Goal: Task Accomplishment & Management: Manage account settings

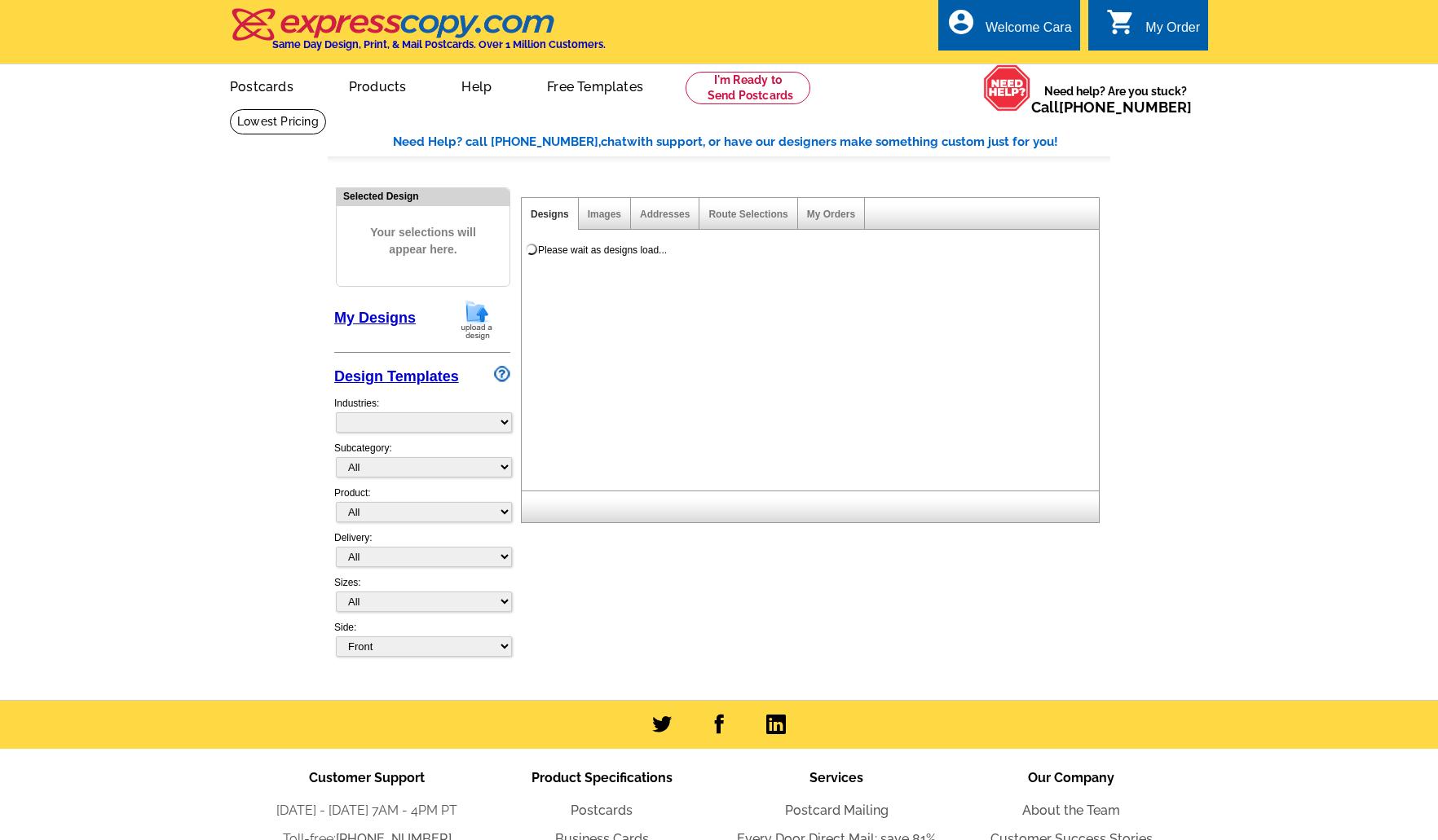
select select "785"
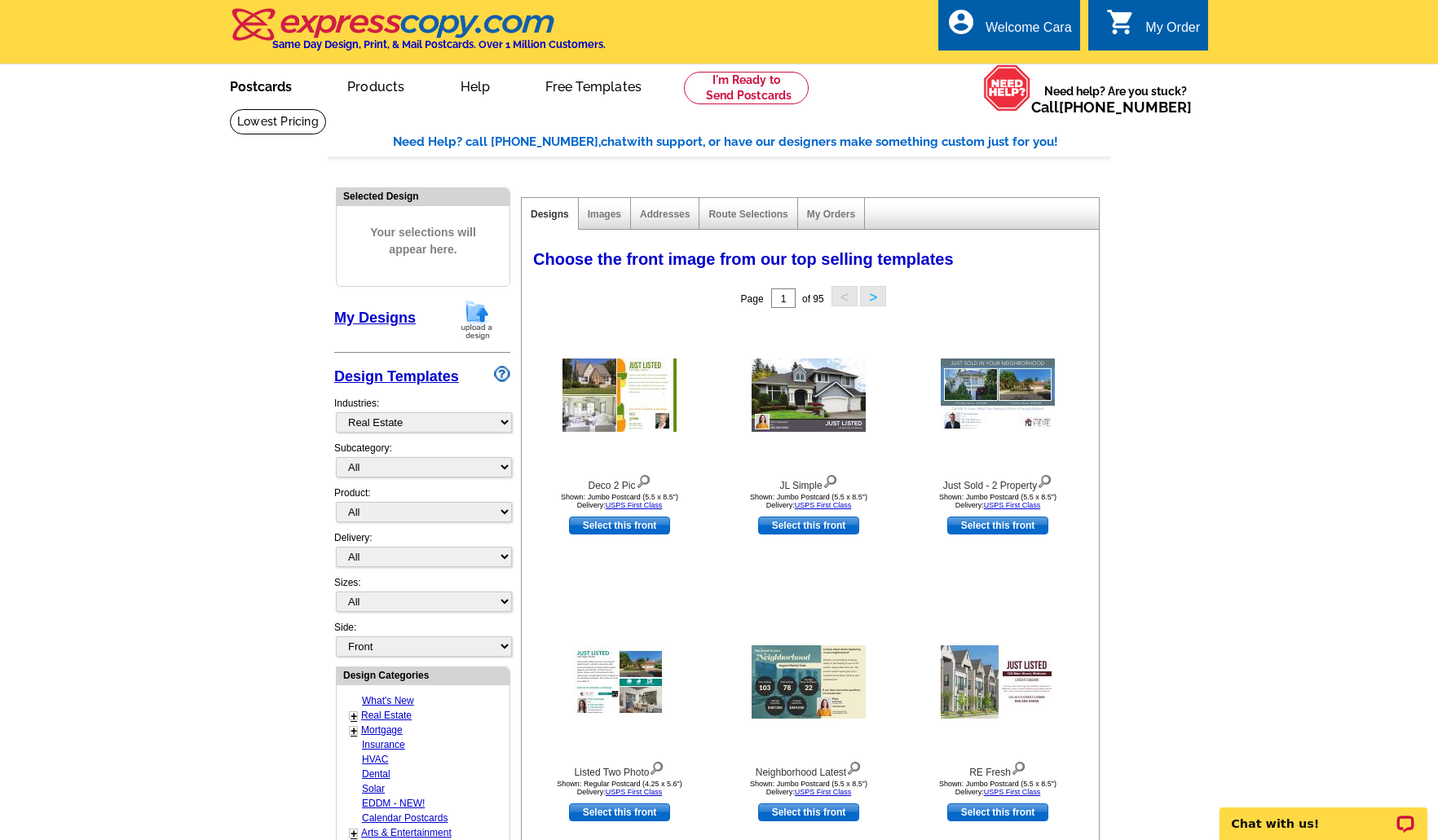
drag, startPoint x: 269, startPoint y: 88, endPoint x: 311, endPoint y: 94, distance: 42.4
click at [269, 88] on link "Postcards" at bounding box center [261, 84] width 114 height 38
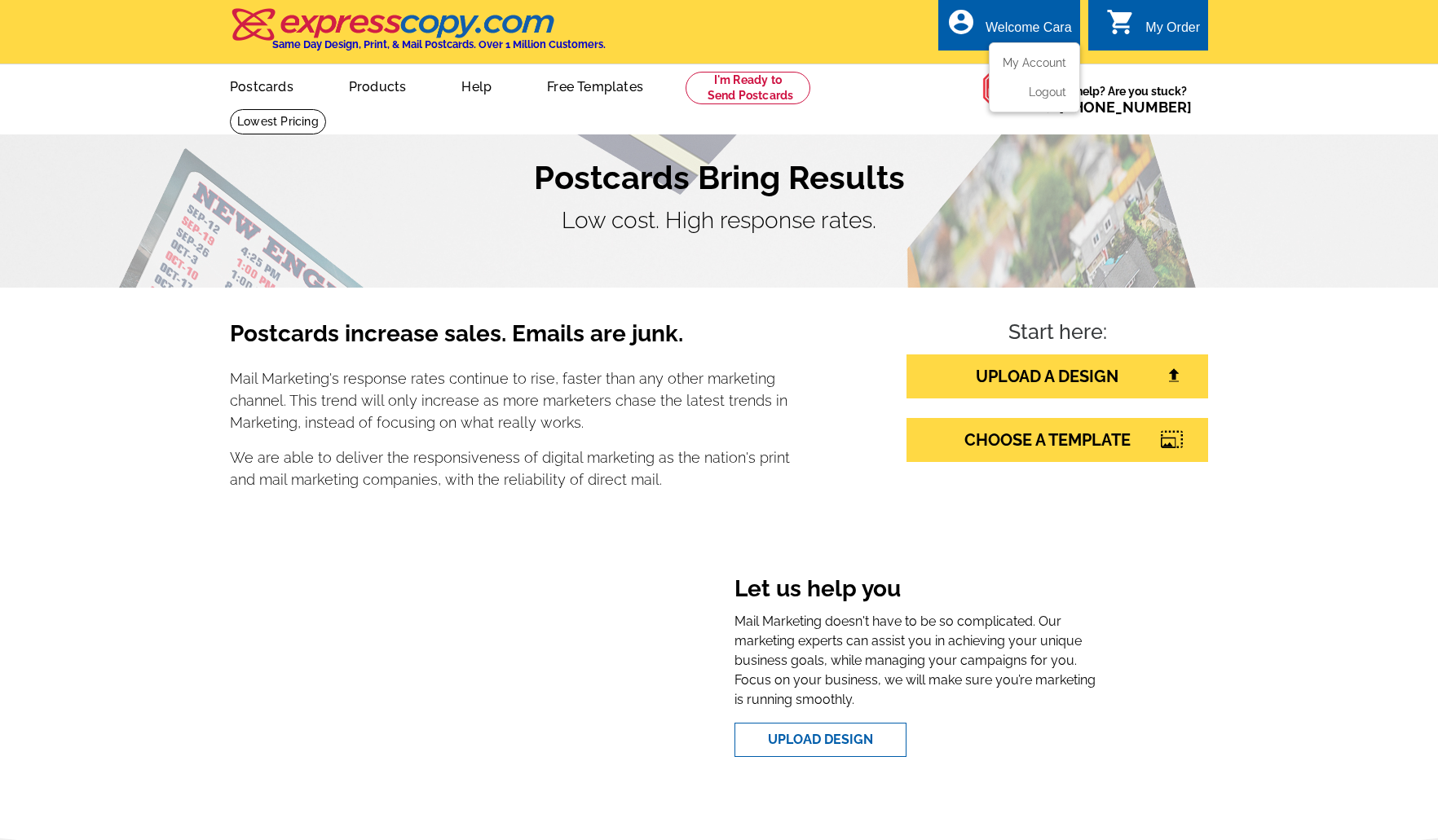
click at [1042, 51] on ul "My Account Logout" at bounding box center [1034, 77] width 91 height 71
click at [1047, 57] on link "My Account" at bounding box center [1031, 63] width 71 height 15
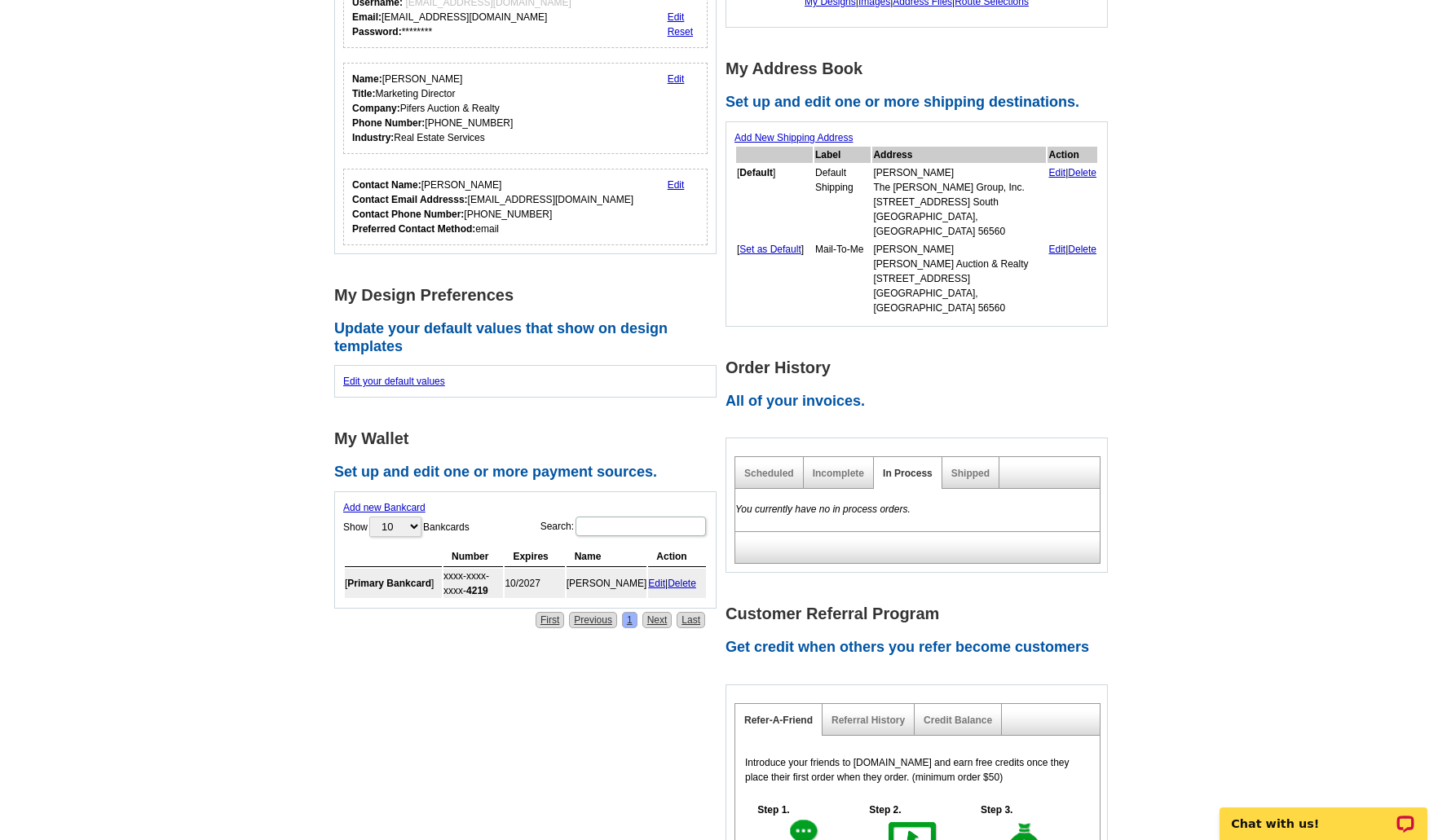
scroll to position [238, 0]
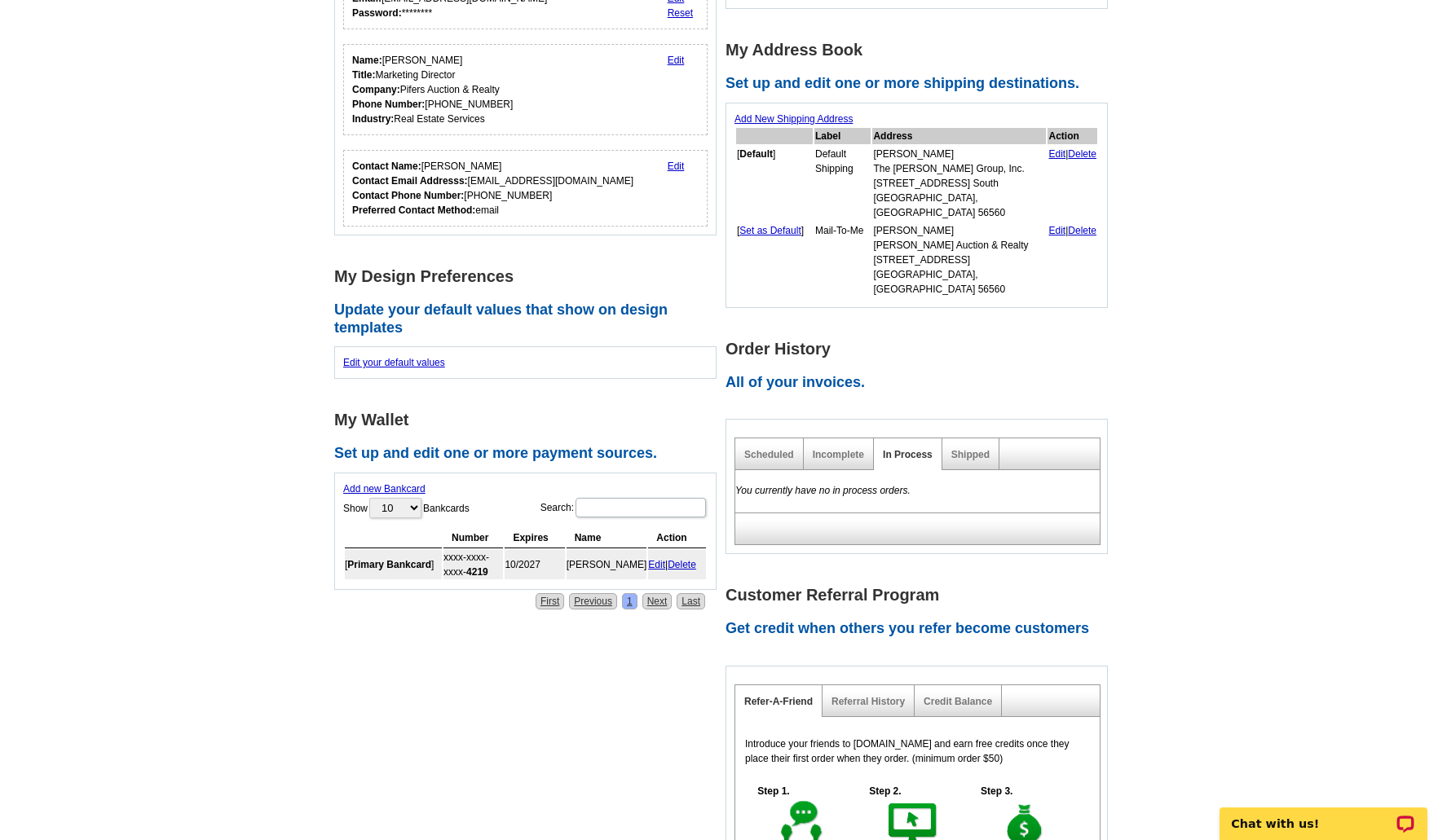
click at [980, 438] on div "Shipped" at bounding box center [970, 454] width 57 height 31
drag, startPoint x: 966, startPoint y: 420, endPoint x: 1038, endPoint y: 446, distance: 76.6
click at [966, 449] on link "Shipped" at bounding box center [969, 455] width 38 height 12
click at [1207, 482] on main "Account Information Update your user information. Username: info@pifers.com Ema…" at bounding box center [719, 464] width 1438 height 1187
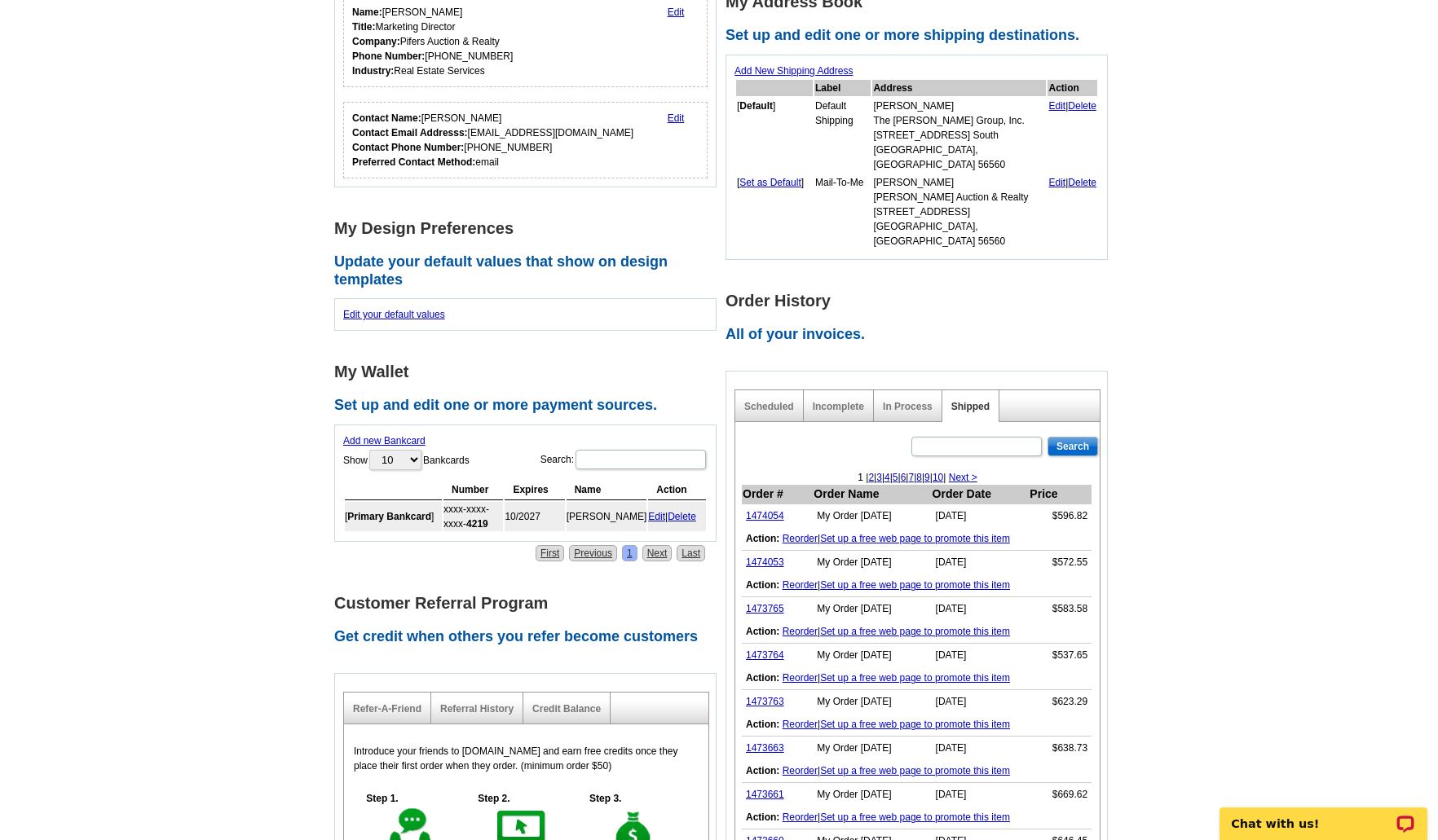
scroll to position [290, 0]
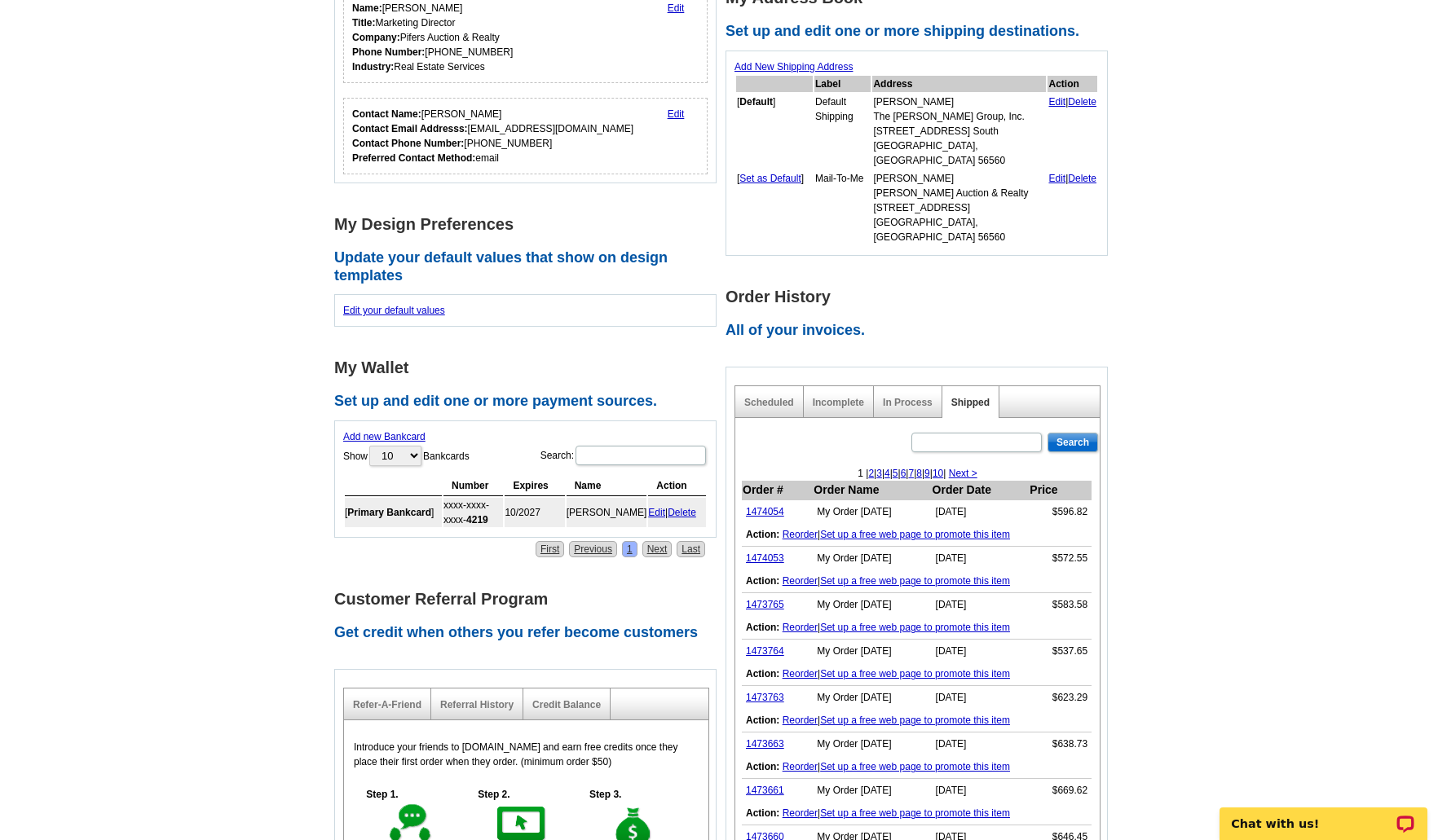
click at [1232, 429] on main "Account Information Update your user information. Username: info@pifers.com Ema…" at bounding box center [719, 469] width 1438 height 1303
click at [1255, 578] on main "Account Information Update your user information. Username: info@pifers.com Ema…" at bounding box center [719, 469] width 1438 height 1303
click at [767, 553] on link "1474053" at bounding box center [765, 559] width 38 height 12
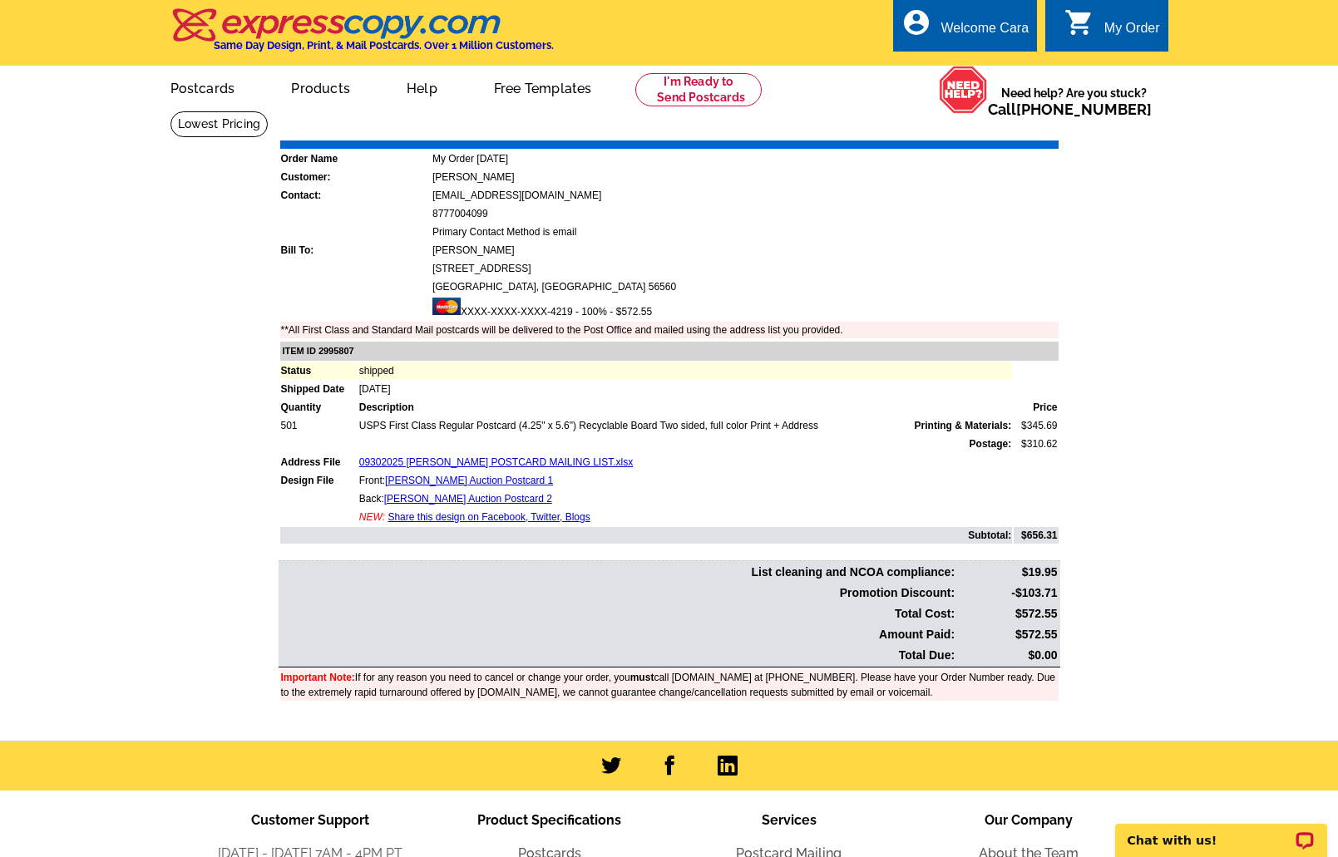
drag, startPoint x: 1018, startPoint y: 634, endPoint x: 1058, endPoint y: 634, distance: 39.1
click at [1056, 634] on td "$572.55" at bounding box center [1007, 634] width 101 height 19
copy td "572.55"
drag, startPoint x: 1096, startPoint y: 419, endPoint x: 988, endPoint y: 147, distance: 292.6
click at [1092, 412] on main "Order Number: 1474053 Download Invoice | Print Invoice Order Name My Order 2025…" at bounding box center [669, 426] width 1338 height 630
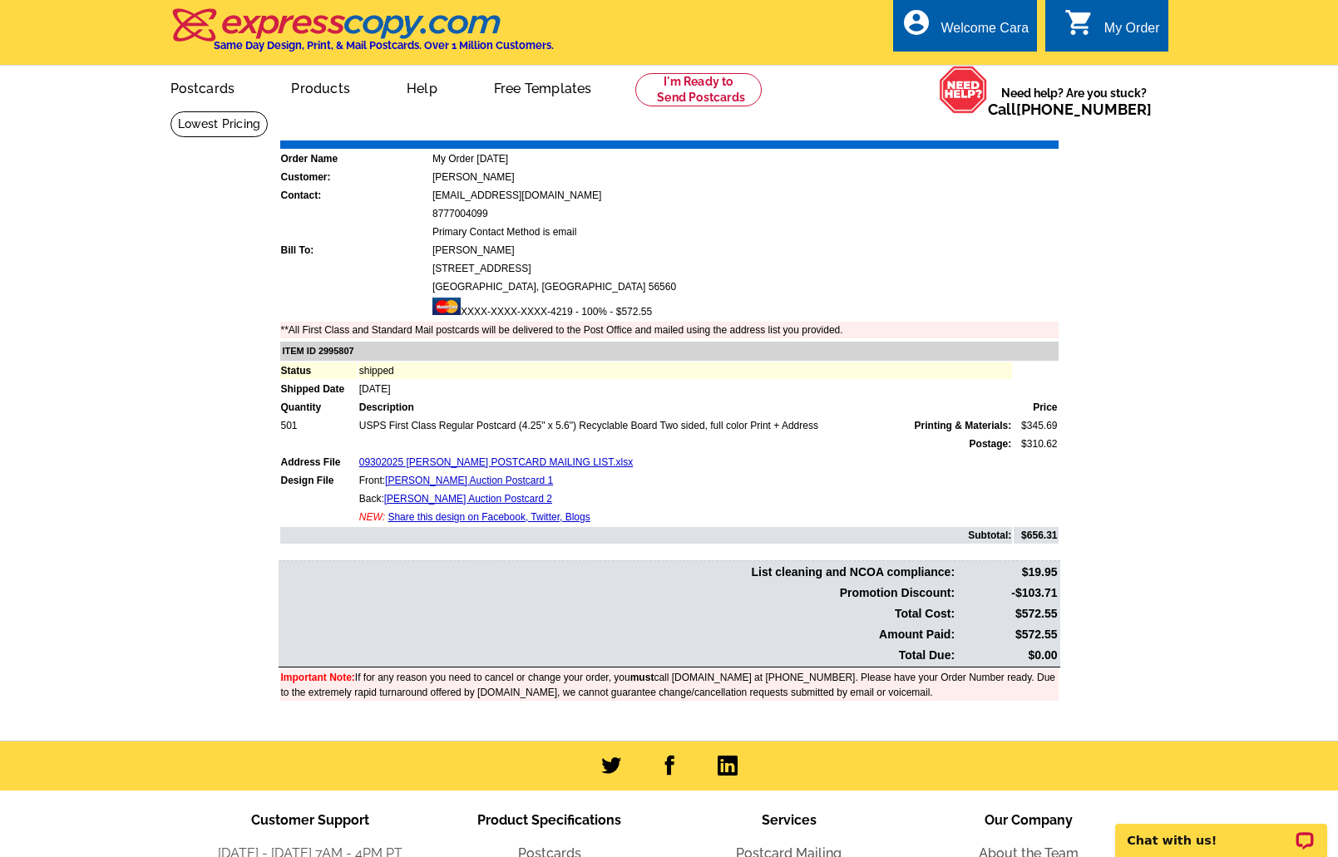
click at [905, 130] on link "Download Invoice" at bounding box center [910, 128] width 118 height 14
click at [1270, 472] on body "Chat with us!" at bounding box center [1171, 664] width 333 height 387
click at [1075, 211] on main "Order Number: 1474053 Download Invoice | Print Invoice Order Name My Order 2025…" at bounding box center [669, 426] width 1338 height 630
click at [979, 58] on link "My Account" at bounding box center [987, 64] width 72 height 15
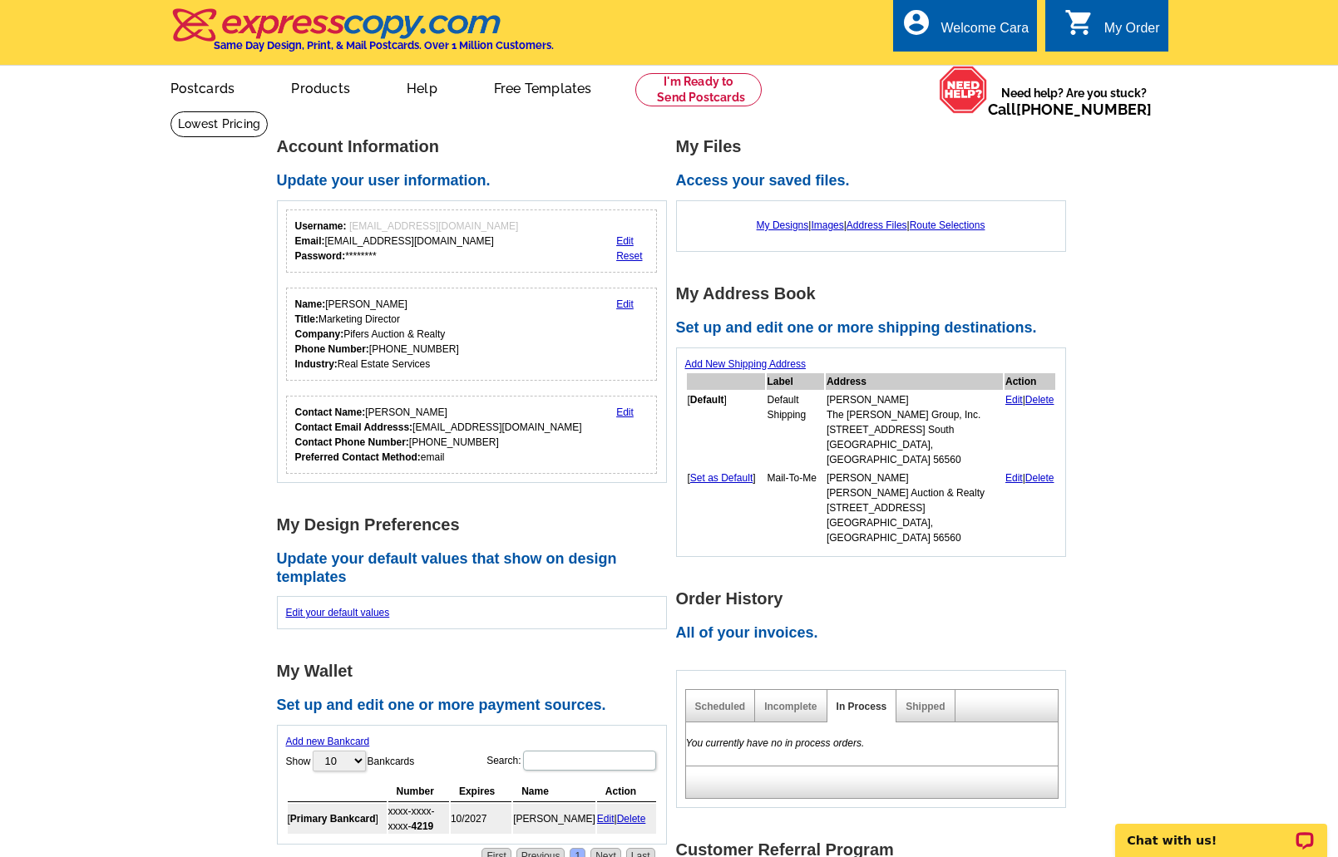
drag, startPoint x: 927, startPoint y: 676, endPoint x: 915, endPoint y: 771, distance: 95.5
click at [927, 701] on link "Shipped" at bounding box center [924, 707] width 39 height 12
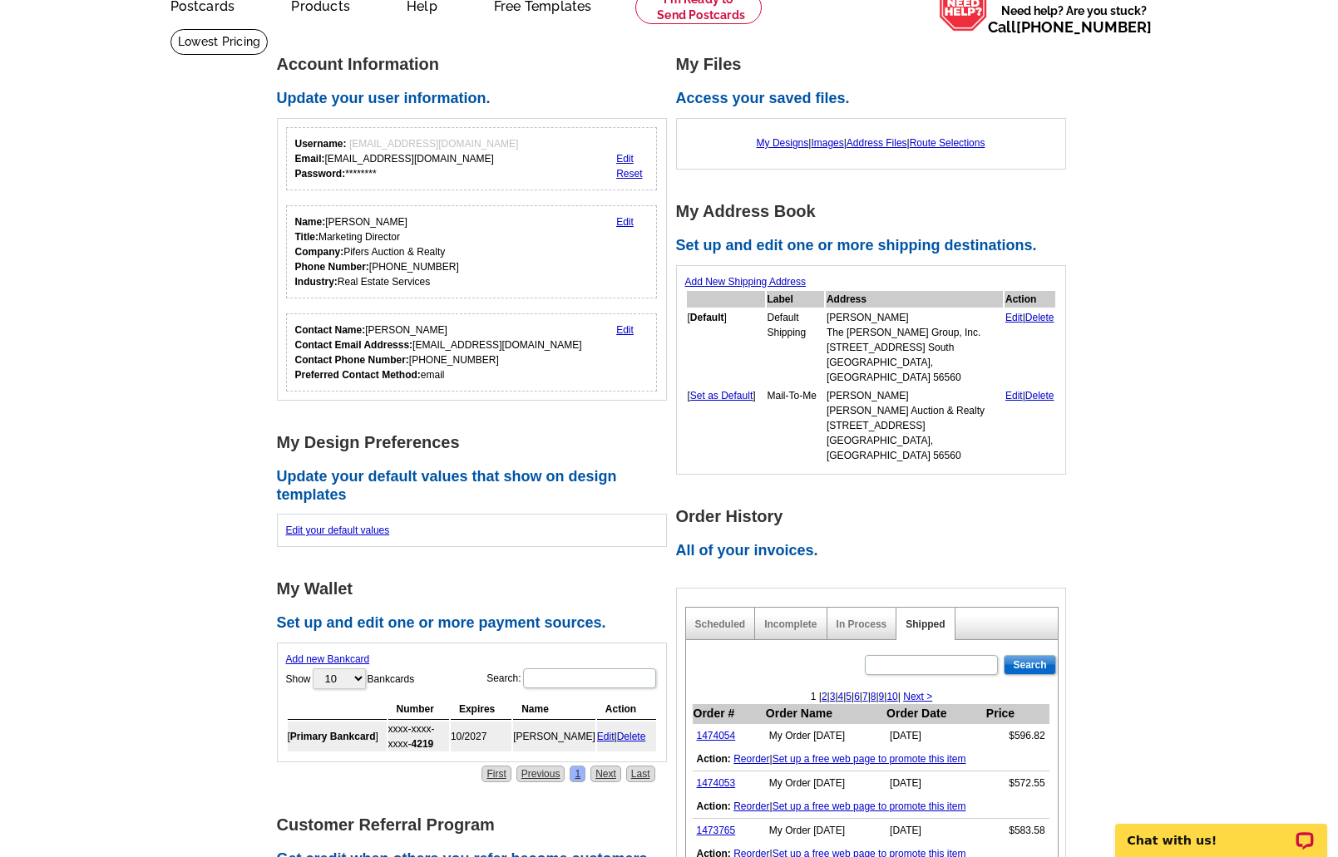
scroll to position [155, 0]
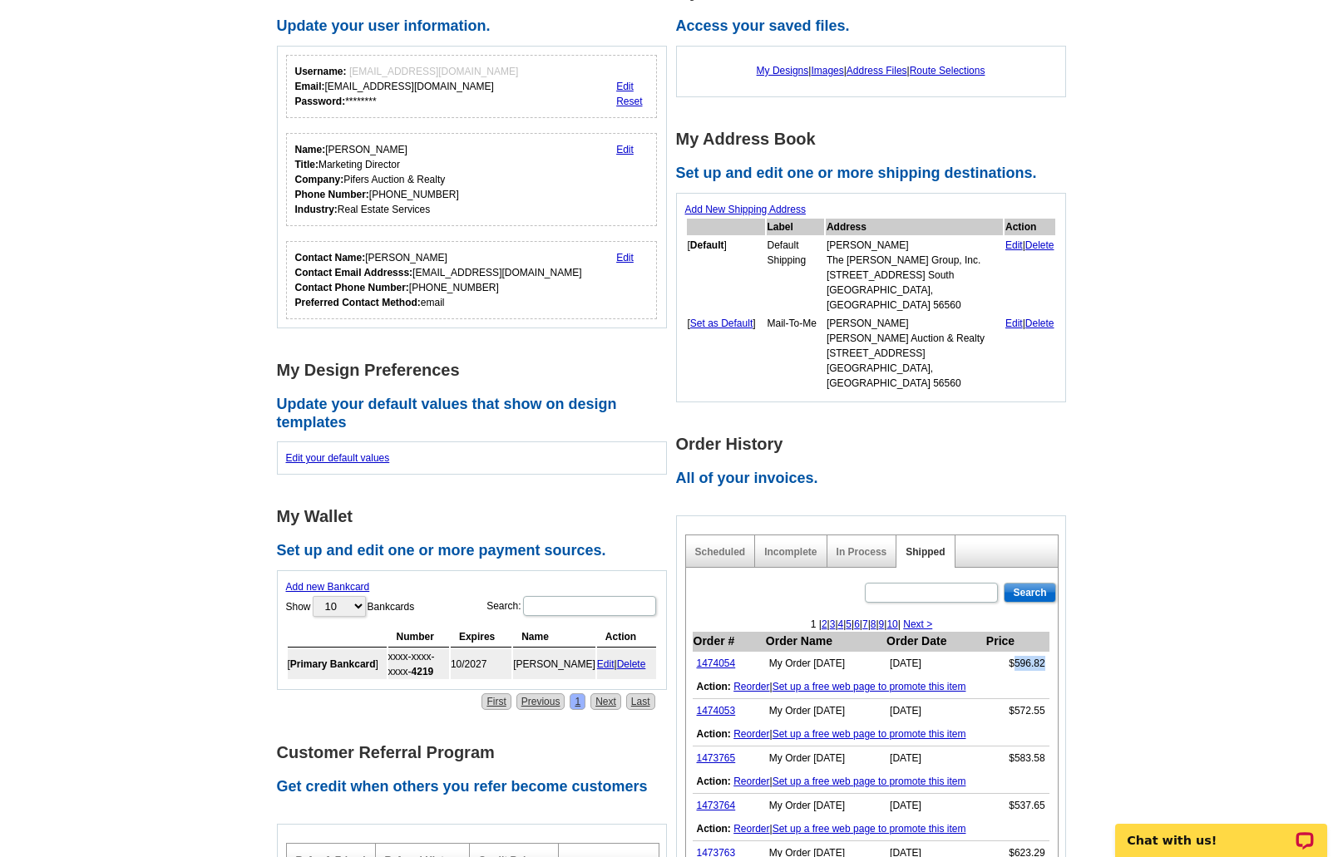
drag, startPoint x: 1014, startPoint y: 632, endPoint x: 1043, endPoint y: 634, distance: 29.1
click at [1043, 652] on td "$596.82" at bounding box center [1017, 664] width 64 height 24
copy td "596.82"
click at [728, 658] on link "1474054" at bounding box center [716, 664] width 39 height 12
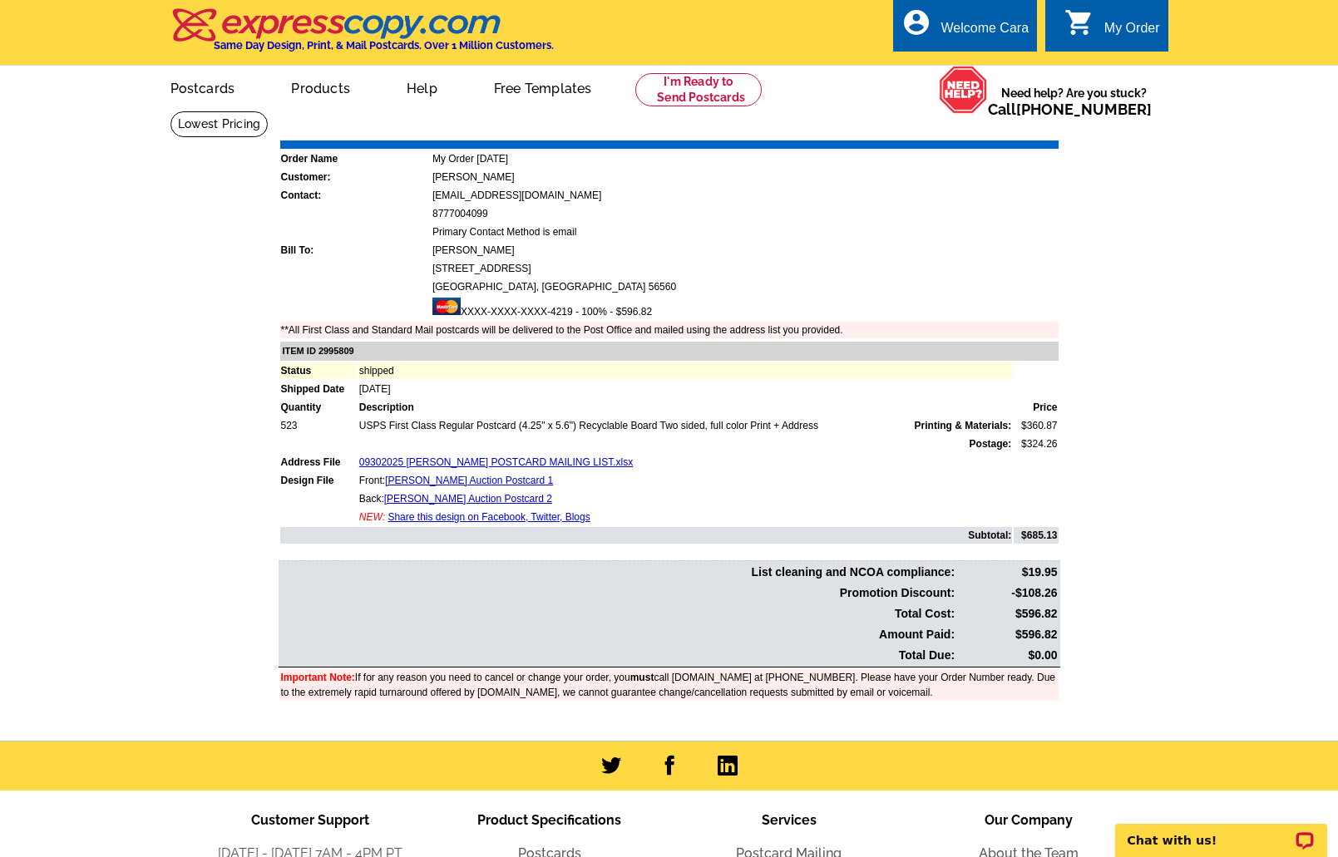
click at [911, 129] on link "Download Invoice" at bounding box center [910, 128] width 118 height 14
click at [982, 57] on link "My Account" at bounding box center [987, 64] width 72 height 15
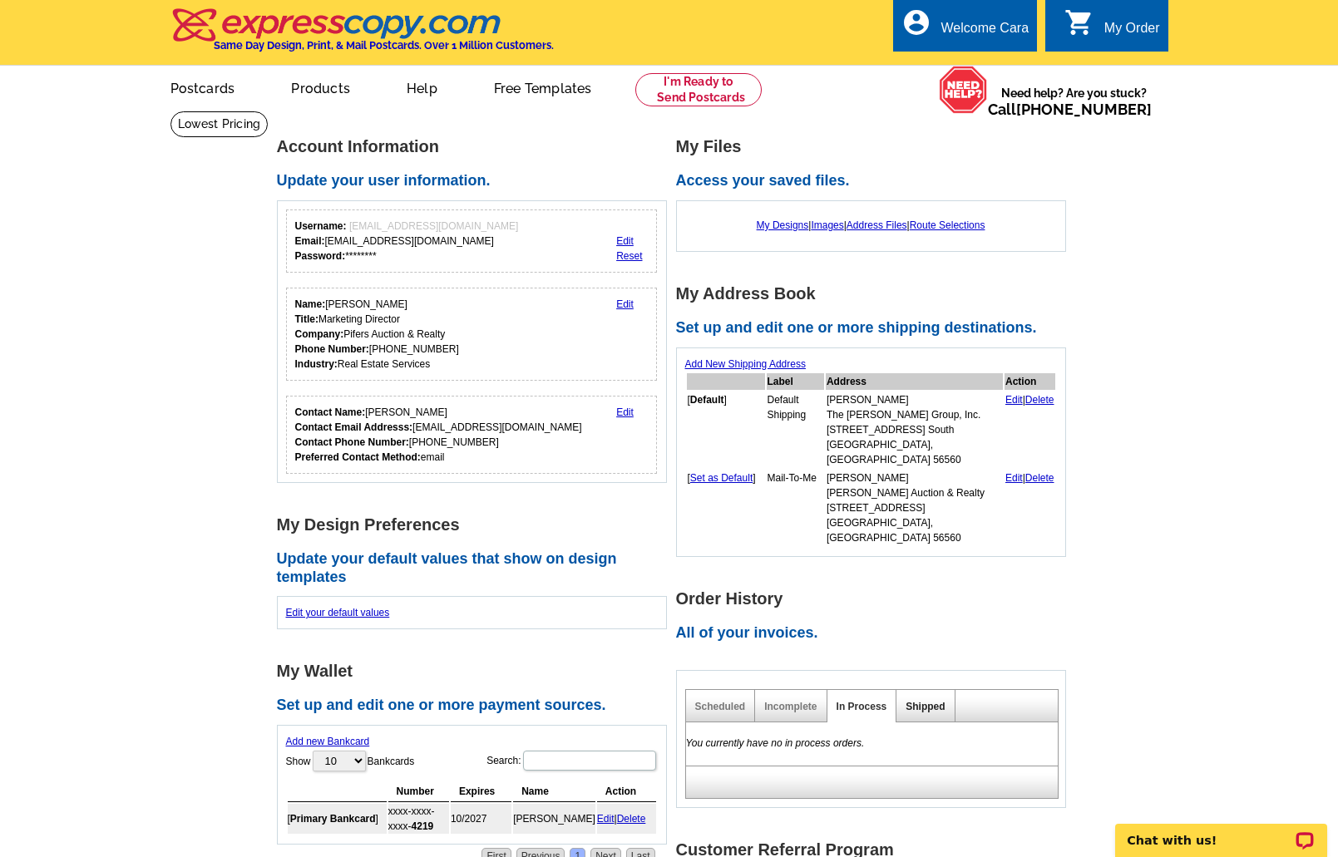
click at [941, 701] on link "Shipped" at bounding box center [924, 707] width 39 height 12
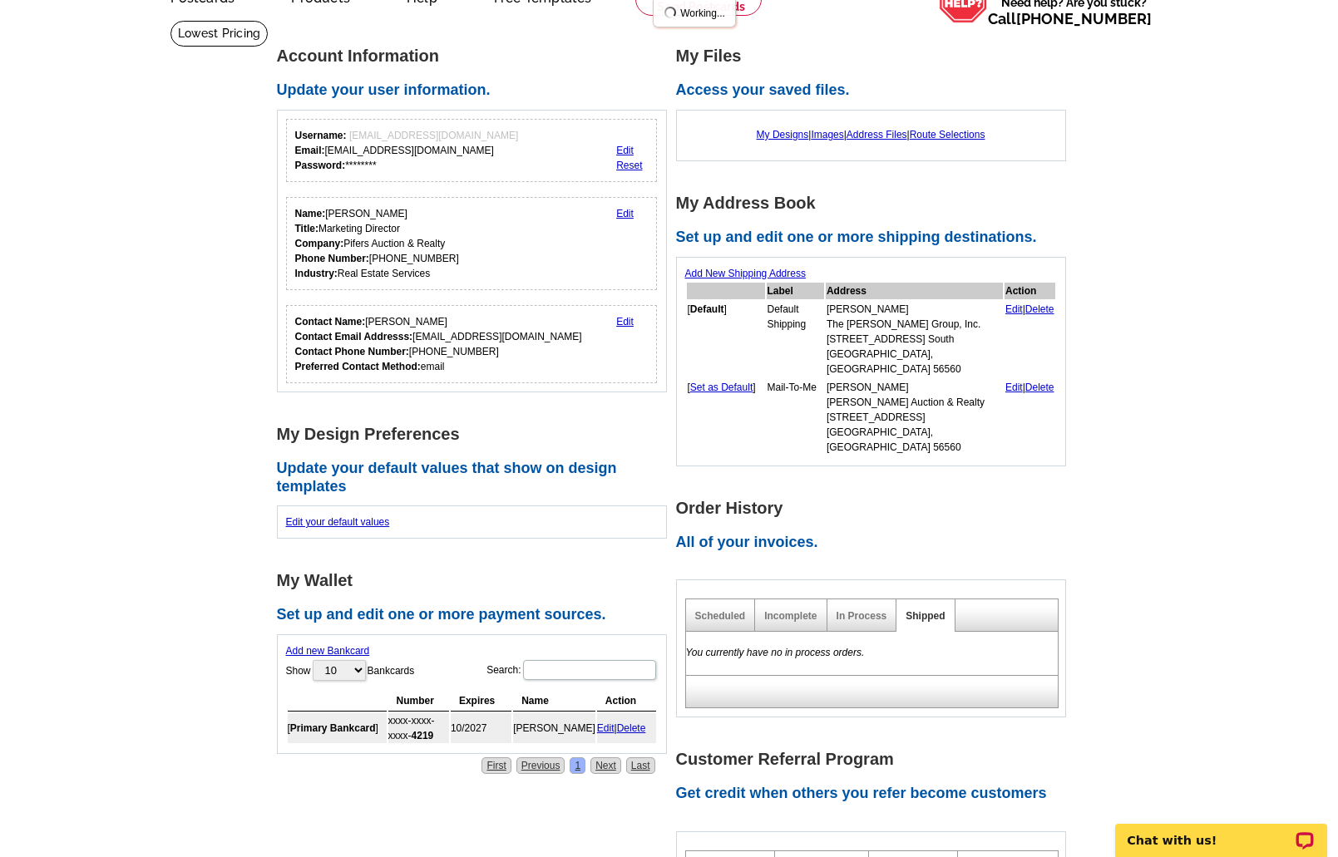
scroll to position [147, 0]
